Goal: Book appointment/travel/reservation

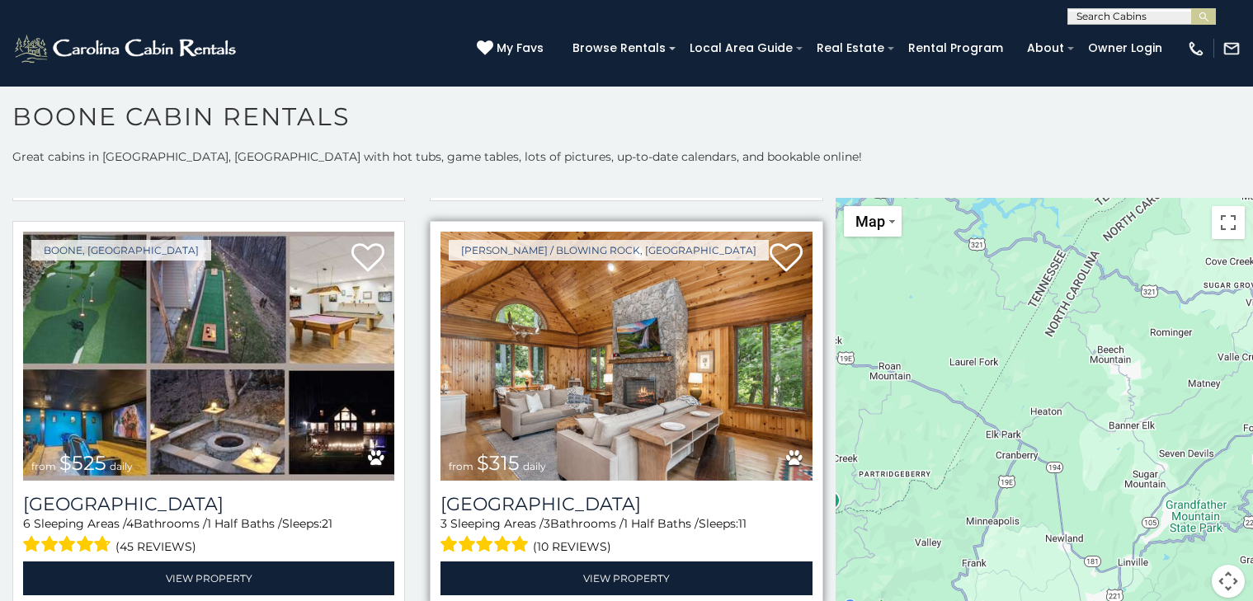
scroll to position [17, 0]
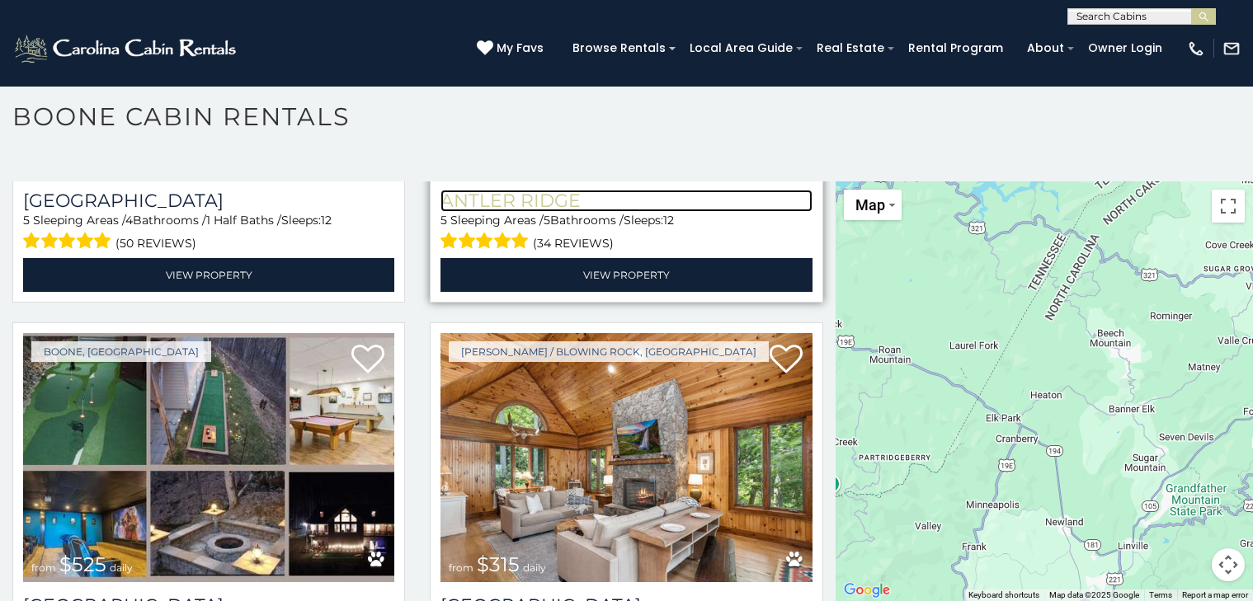
click at [501, 190] on h3 "Antler Ridge" at bounding box center [626, 201] width 371 height 22
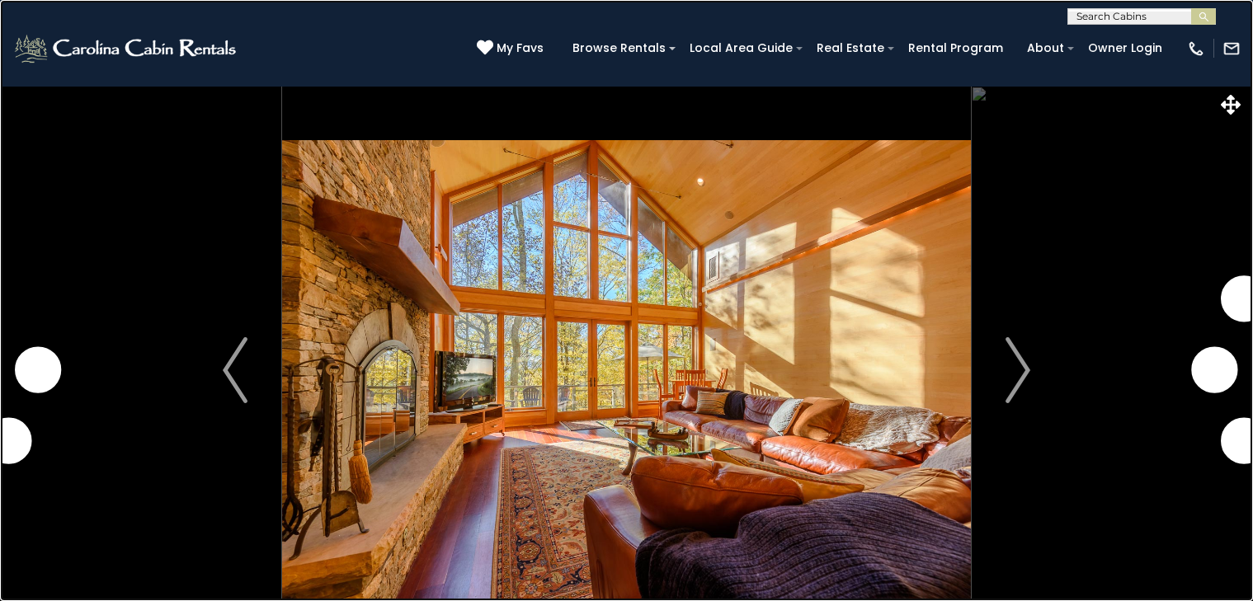
click at [41, 262] on link at bounding box center [626, 300] width 1253 height 601
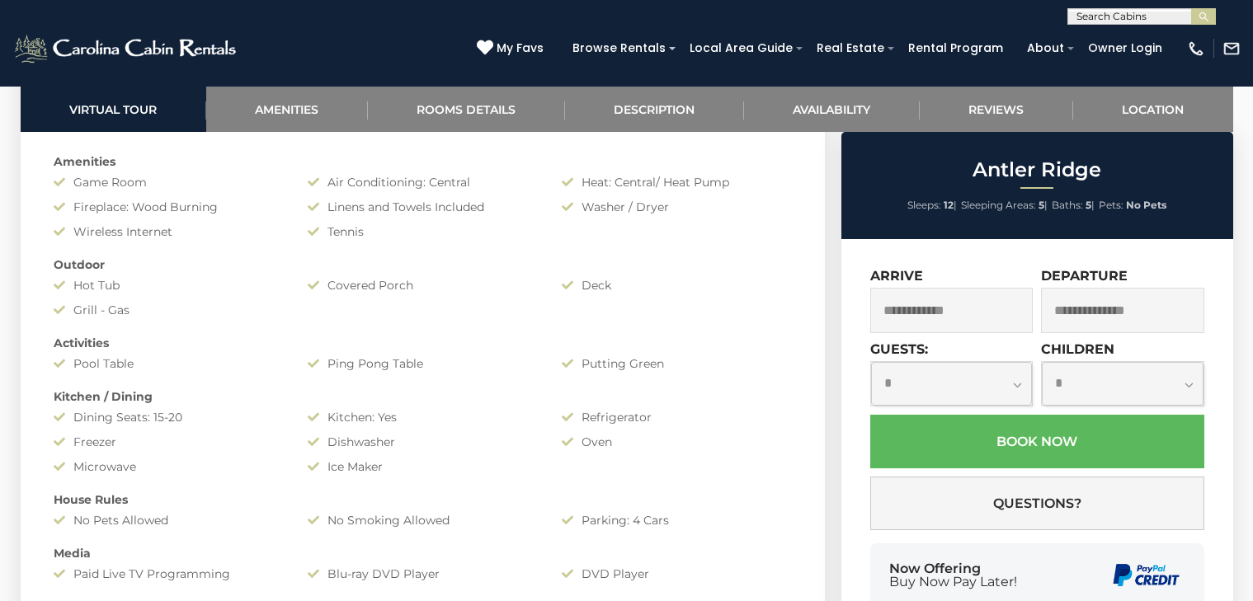
scroll to position [1364, 0]
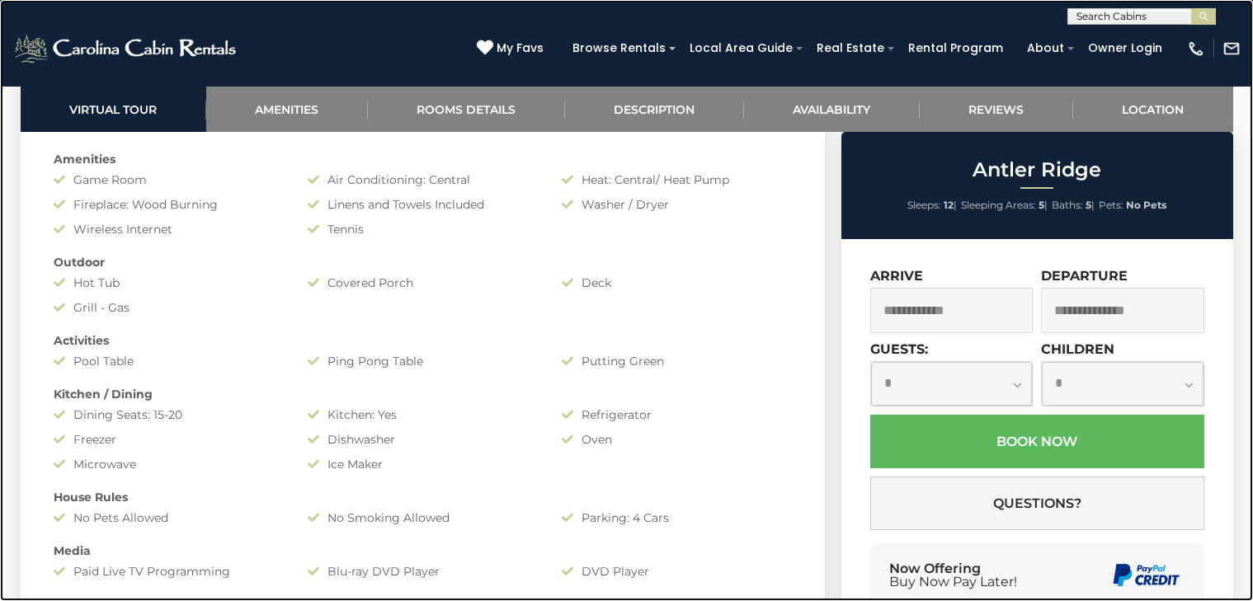
click at [38, 37] on link at bounding box center [626, 300] width 1253 height 601
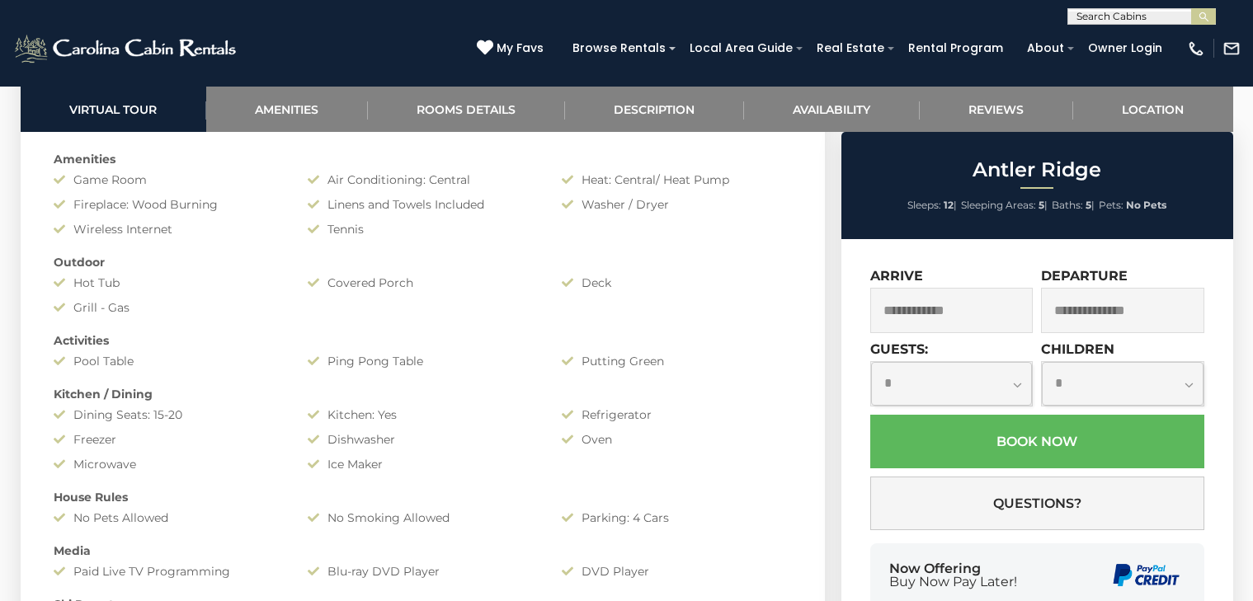
scroll to position [2651, 0]
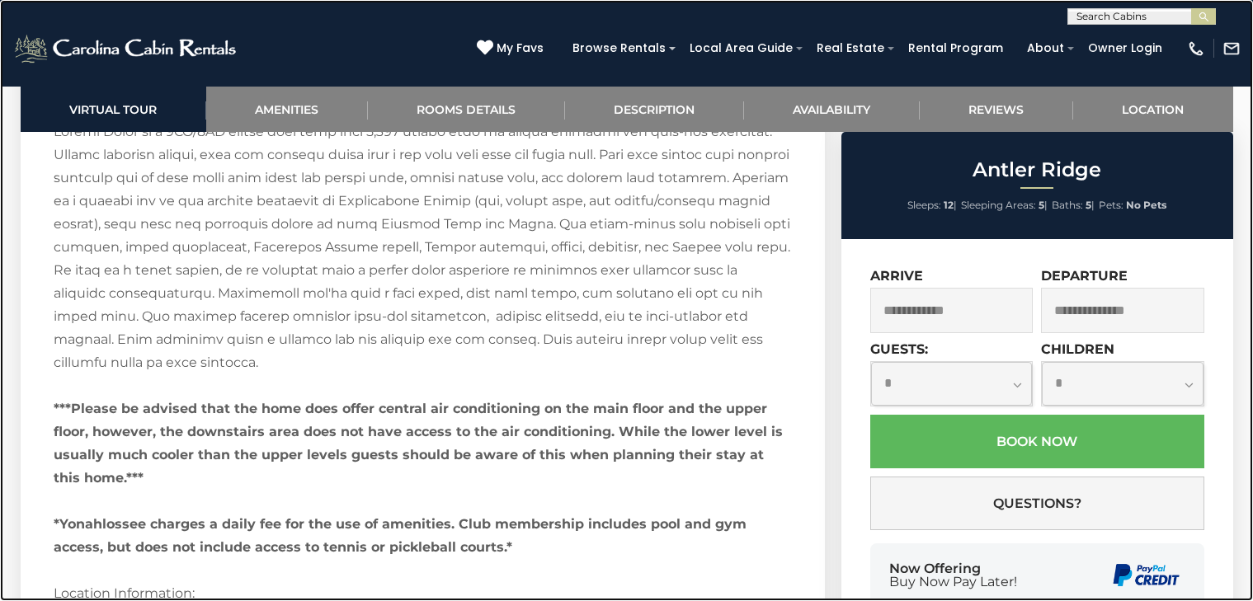
click at [244, 284] on link at bounding box center [626, 300] width 1253 height 601
